Goal: Check status: Check status

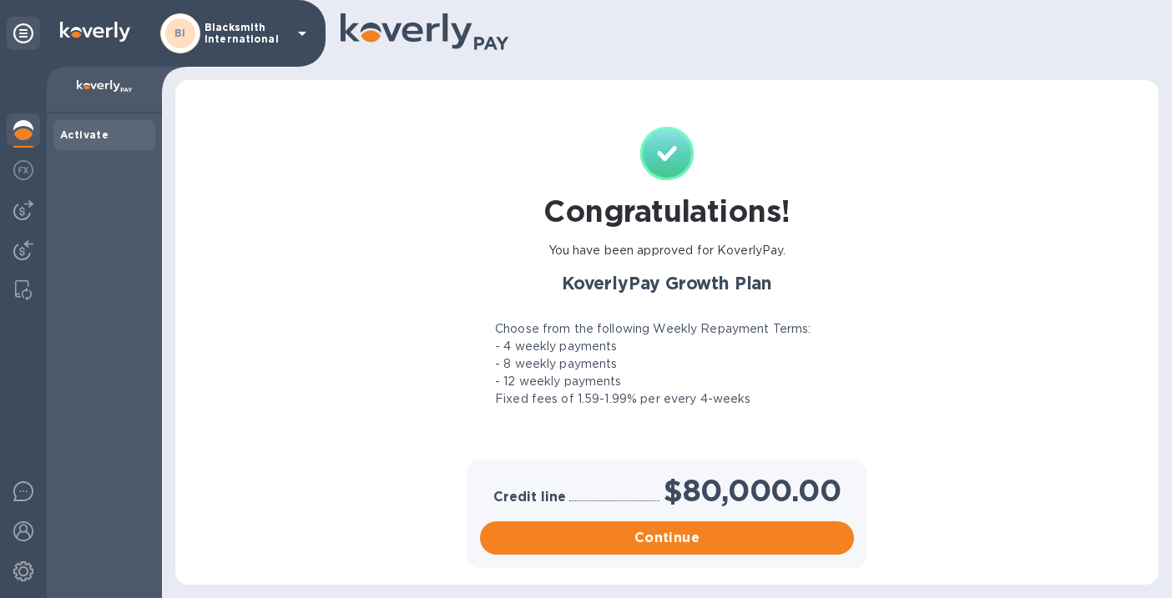
click at [259, 34] on p "Blacksmith International" at bounding box center [245, 33] width 83 height 23
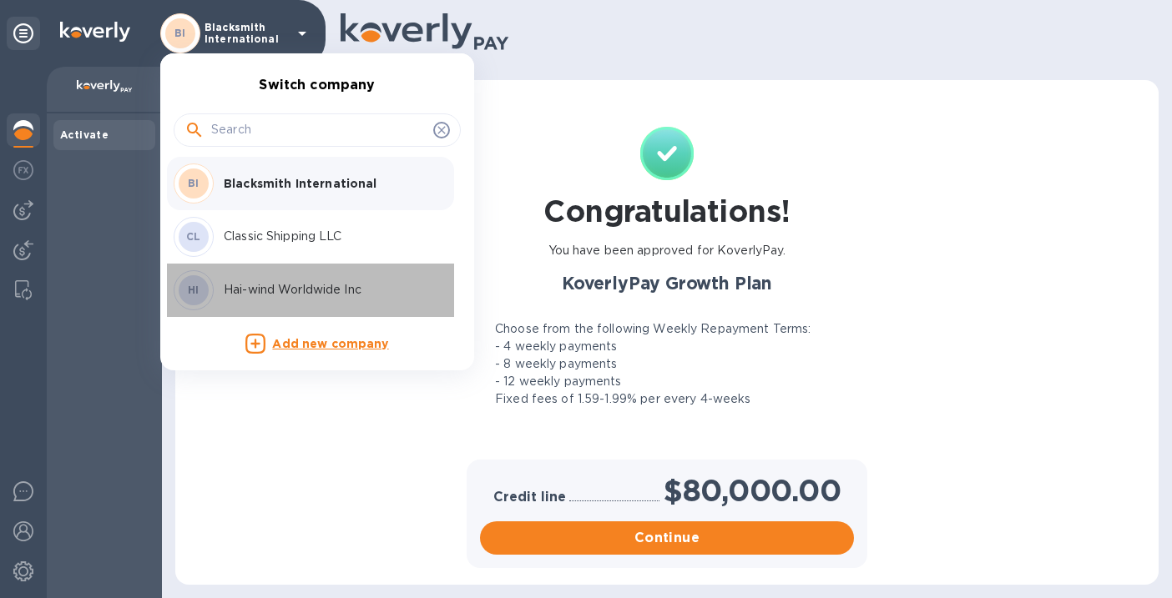
click at [292, 288] on p "Hai-wind Worldwide Inc" at bounding box center [329, 290] width 210 height 18
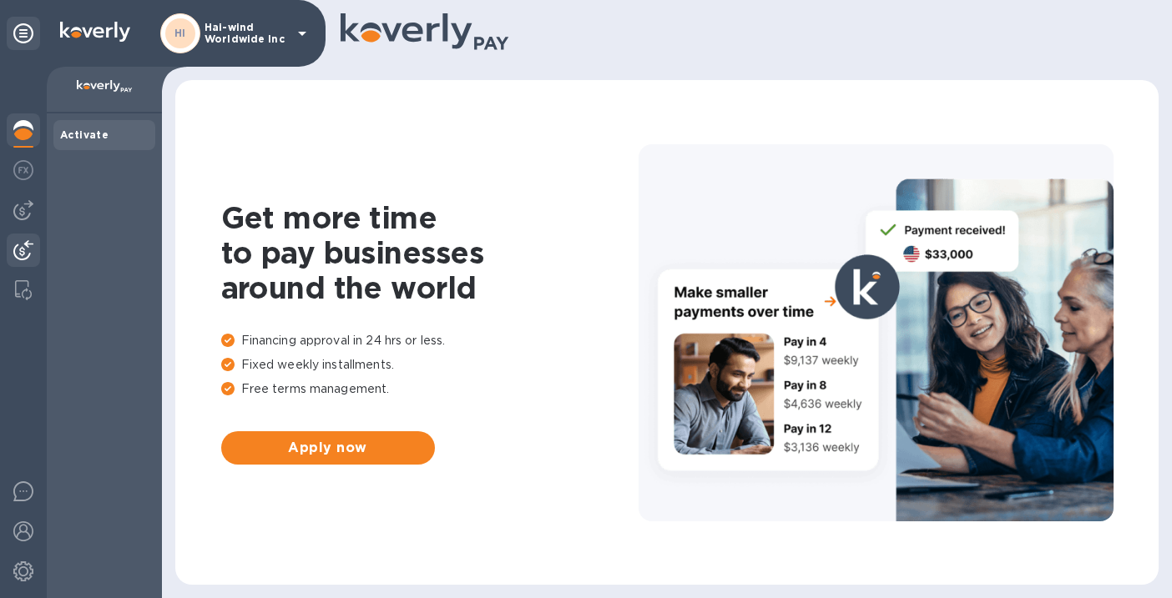
click at [23, 250] on img at bounding box center [23, 250] width 20 height 20
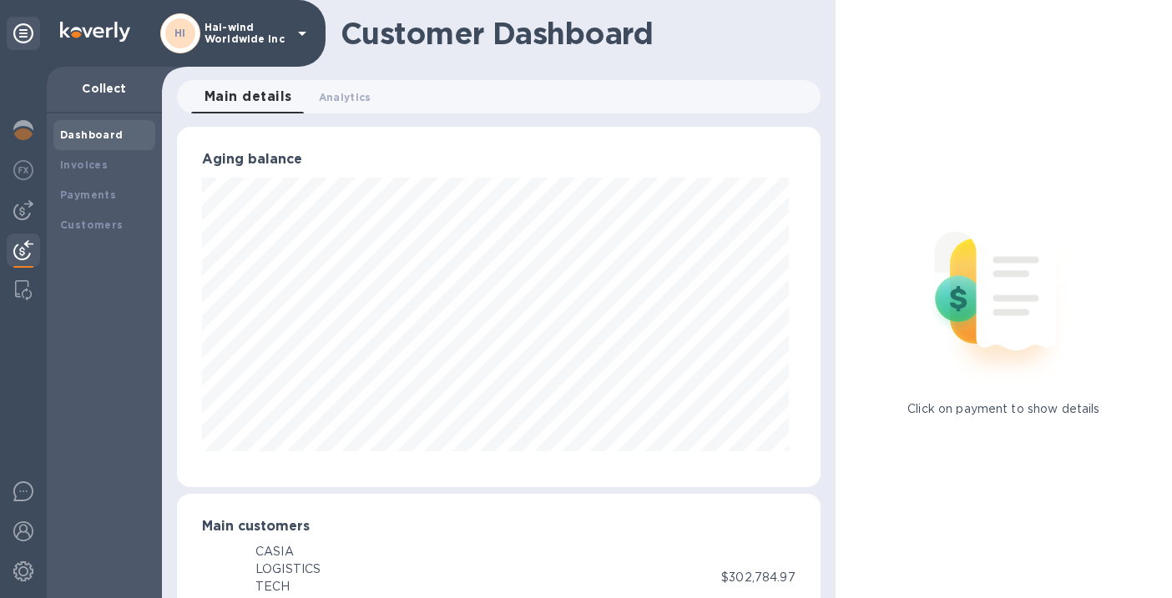
scroll to position [834158, 833882]
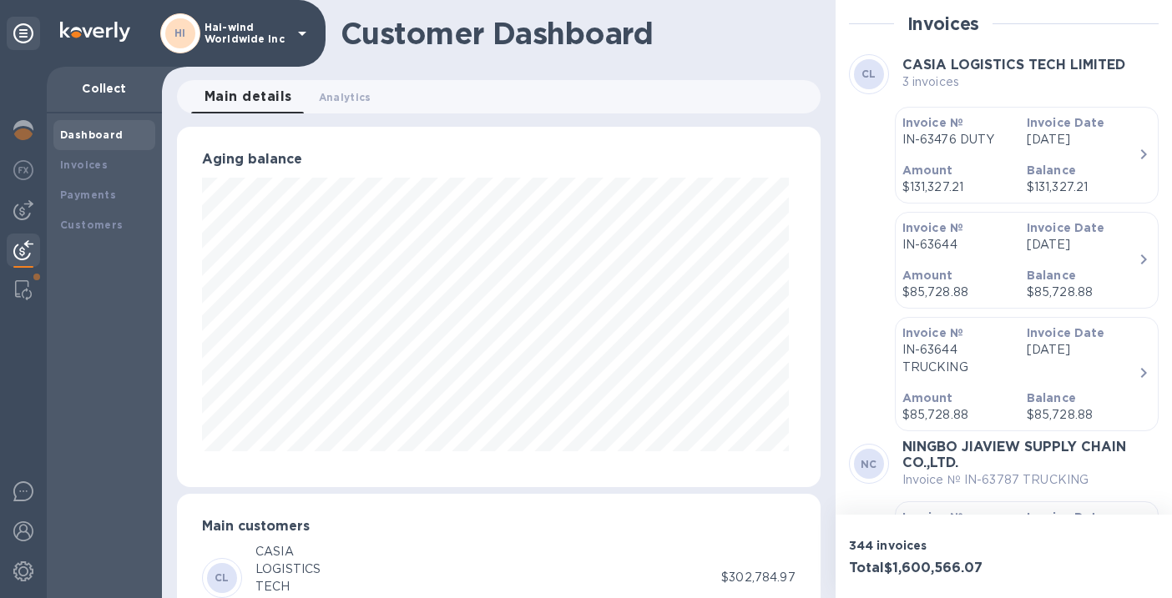
click at [1112, 149] on div "Invoice Date [DATE]" at bounding box center [1082, 132] width 124 height 48
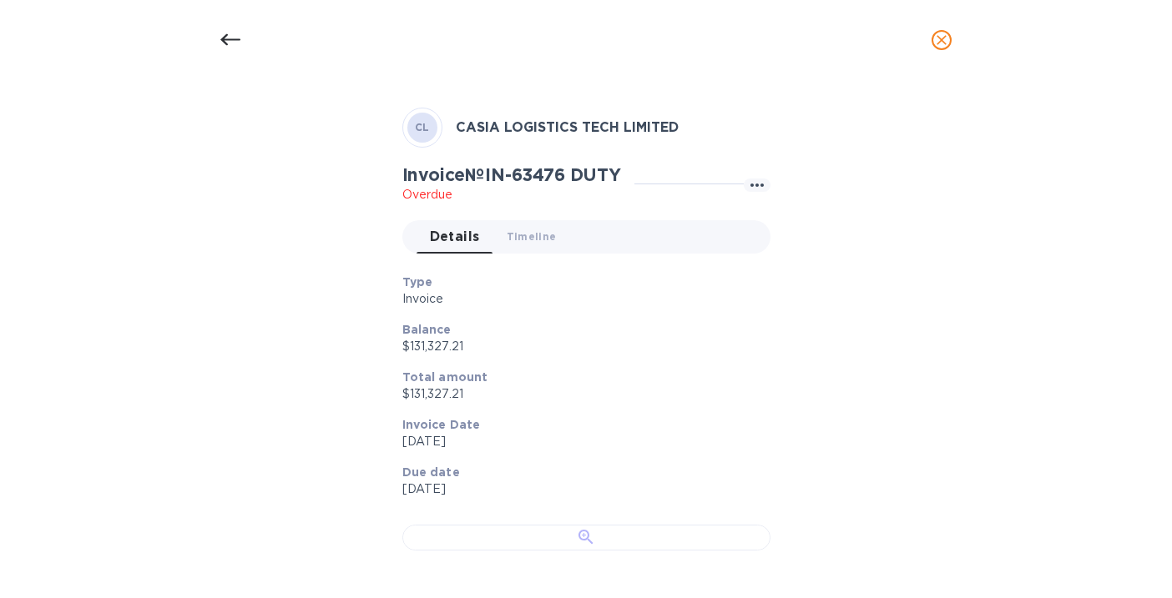
scroll to position [474, 0]
click at [486, 525] on div at bounding box center [586, 538] width 368 height 26
click at [232, 35] on icon at bounding box center [230, 40] width 20 height 20
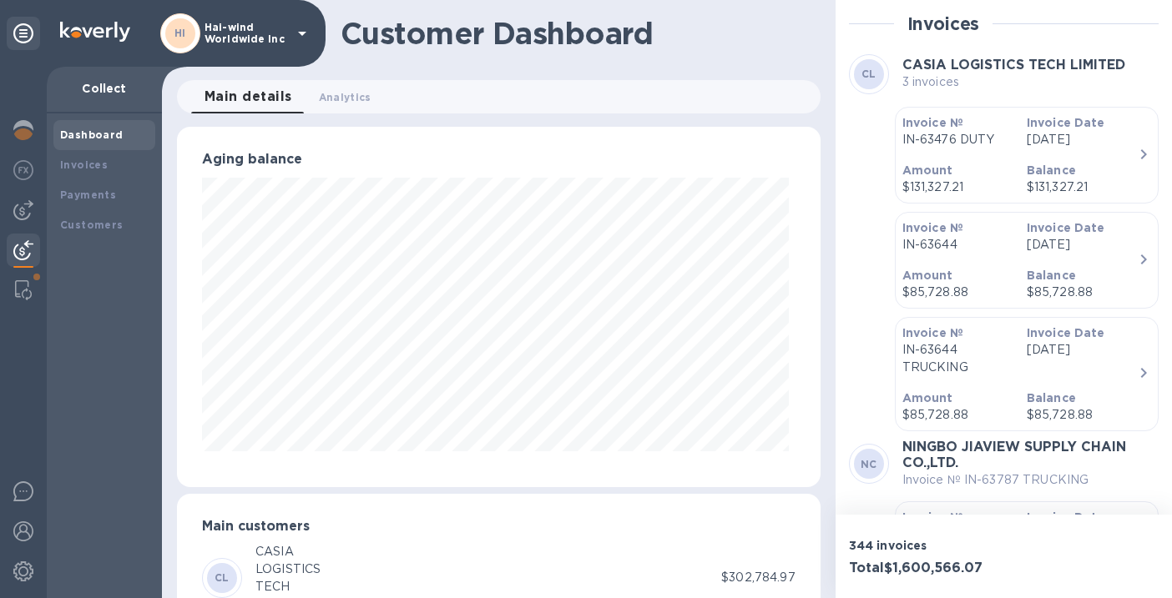
scroll to position [25, 0]
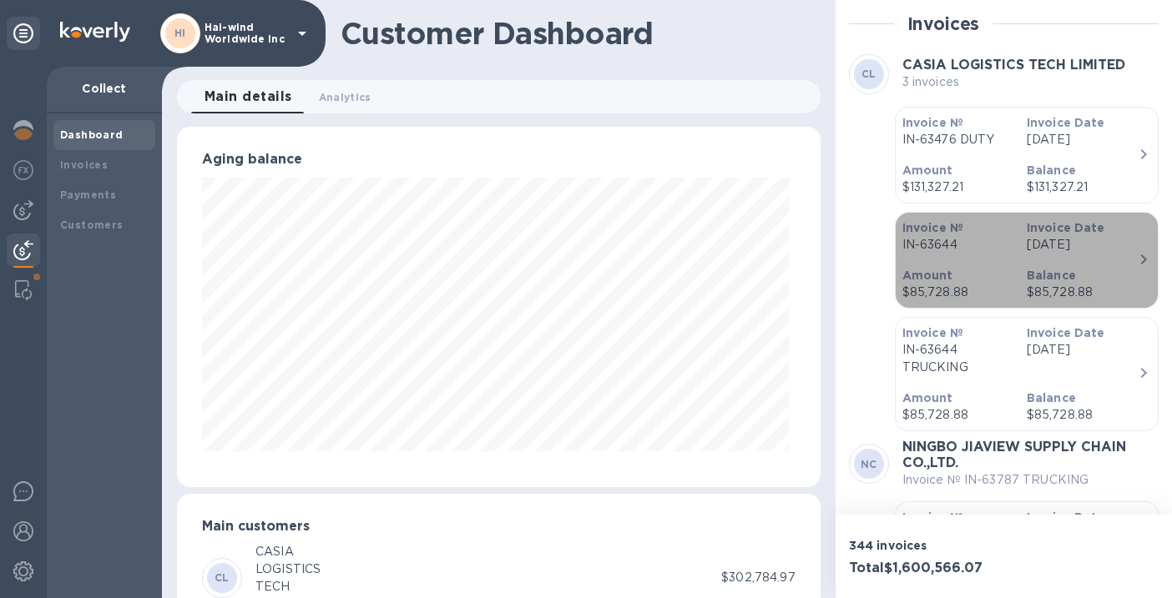
click at [1133, 256] on icon "button" at bounding box center [1143, 260] width 20 height 20
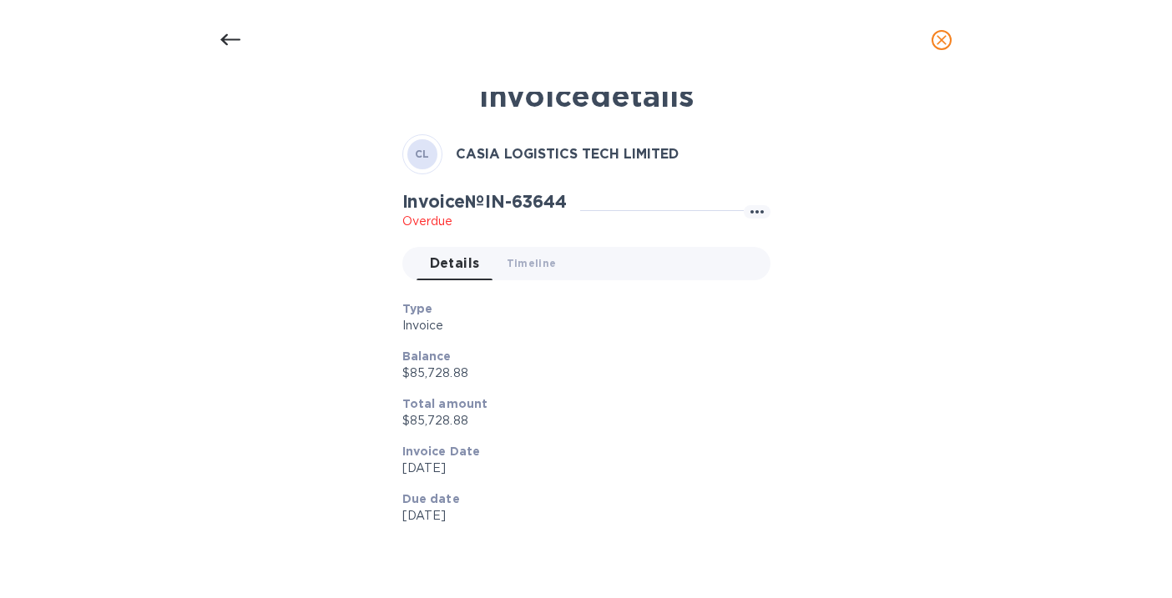
scroll to position [0, 0]
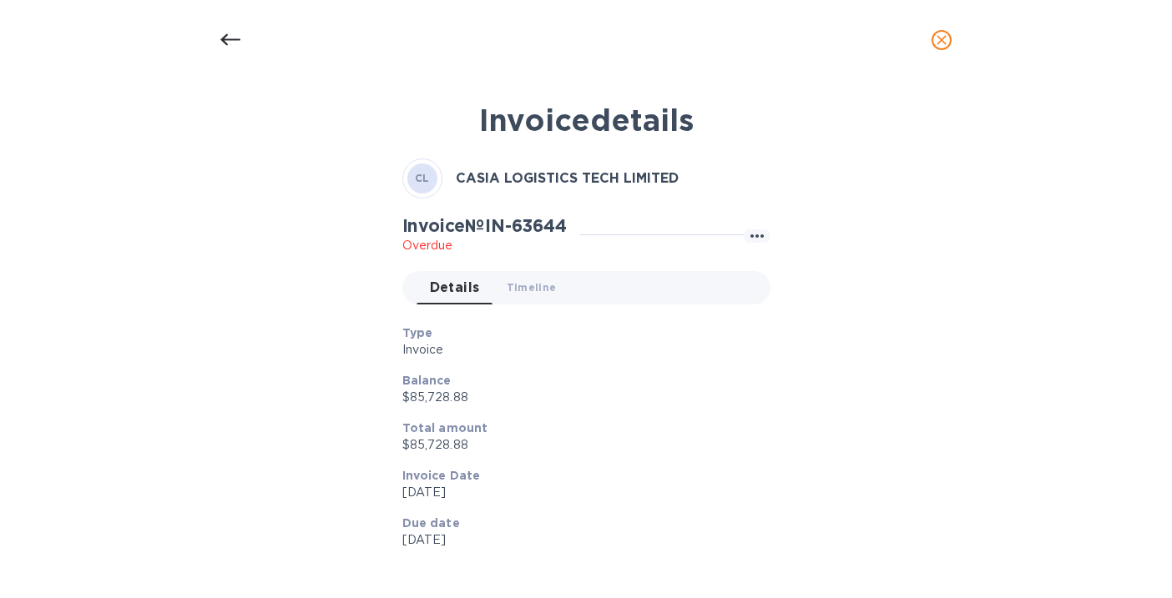
click at [231, 43] on icon at bounding box center [230, 40] width 20 height 20
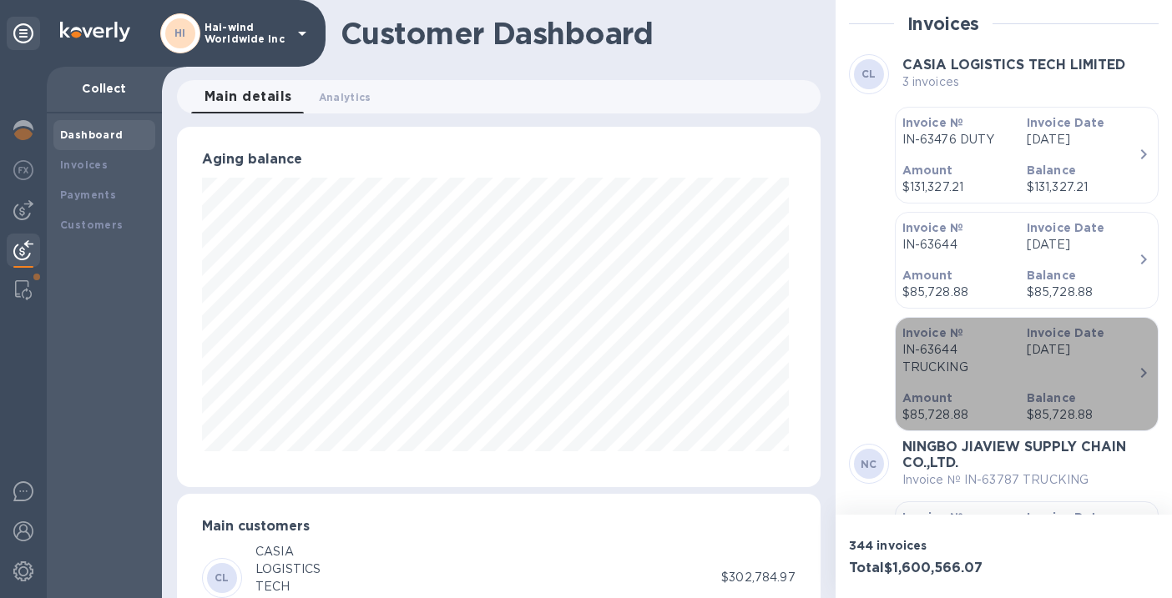
click at [1124, 380] on div "Invoice Date [DATE]" at bounding box center [1082, 350] width 124 height 65
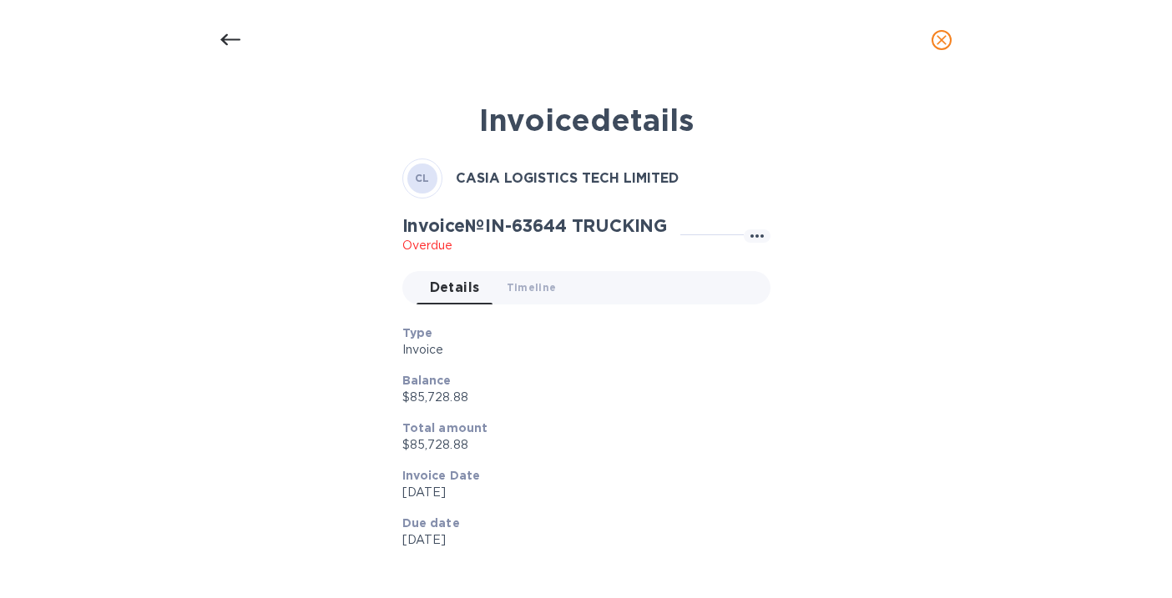
scroll to position [24, 0]
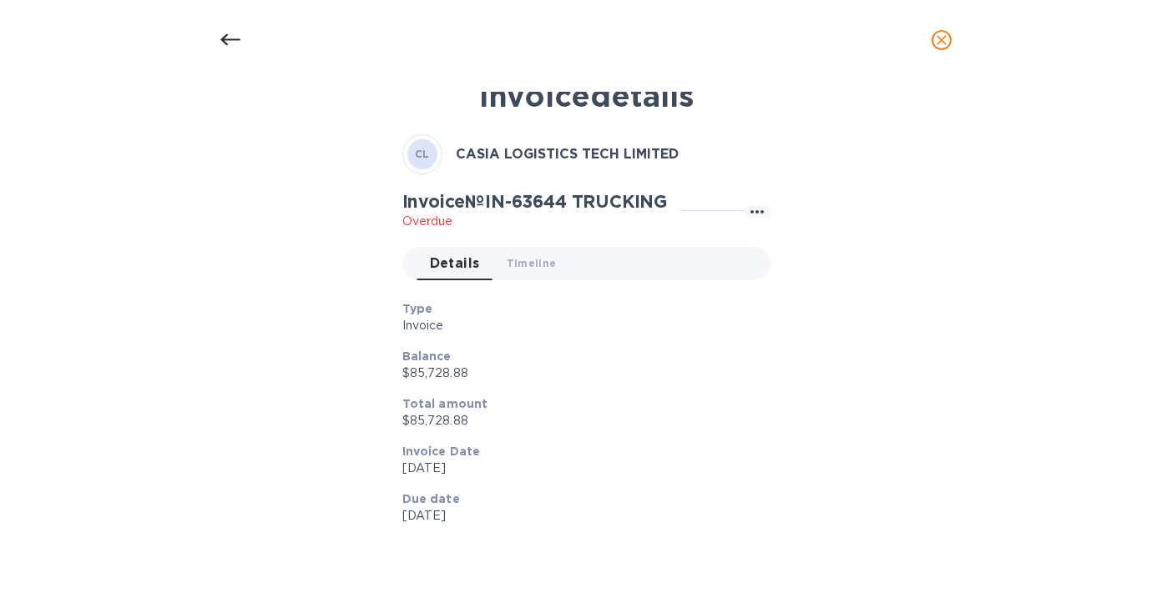
click at [240, 34] on div at bounding box center [230, 40] width 40 height 40
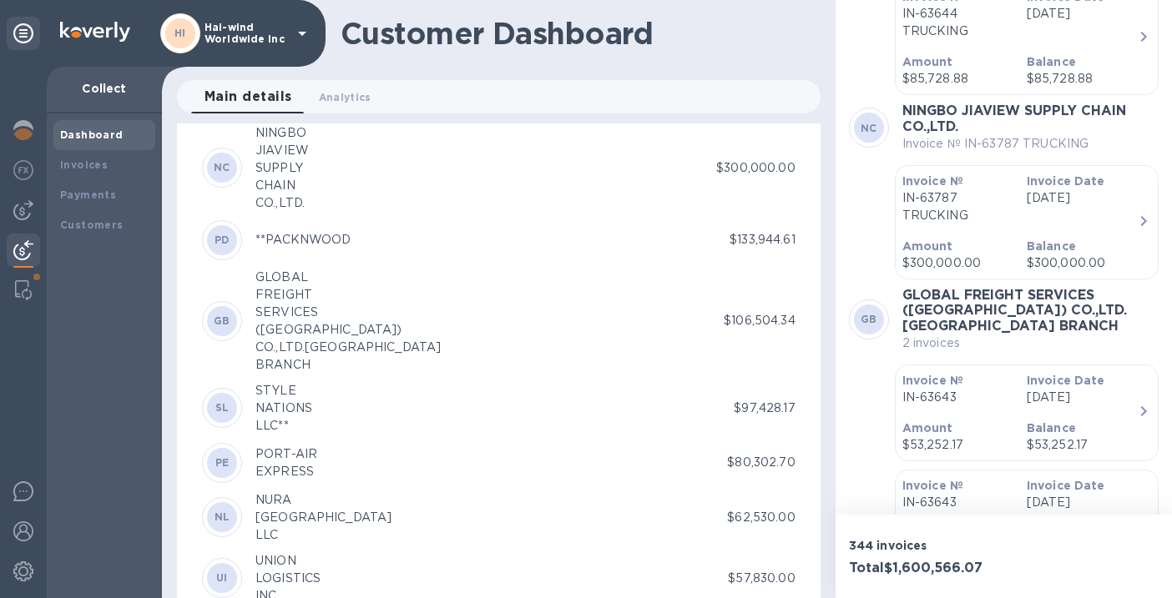
scroll to position [498, 0]
